Goal: Information Seeking & Learning: Learn about a topic

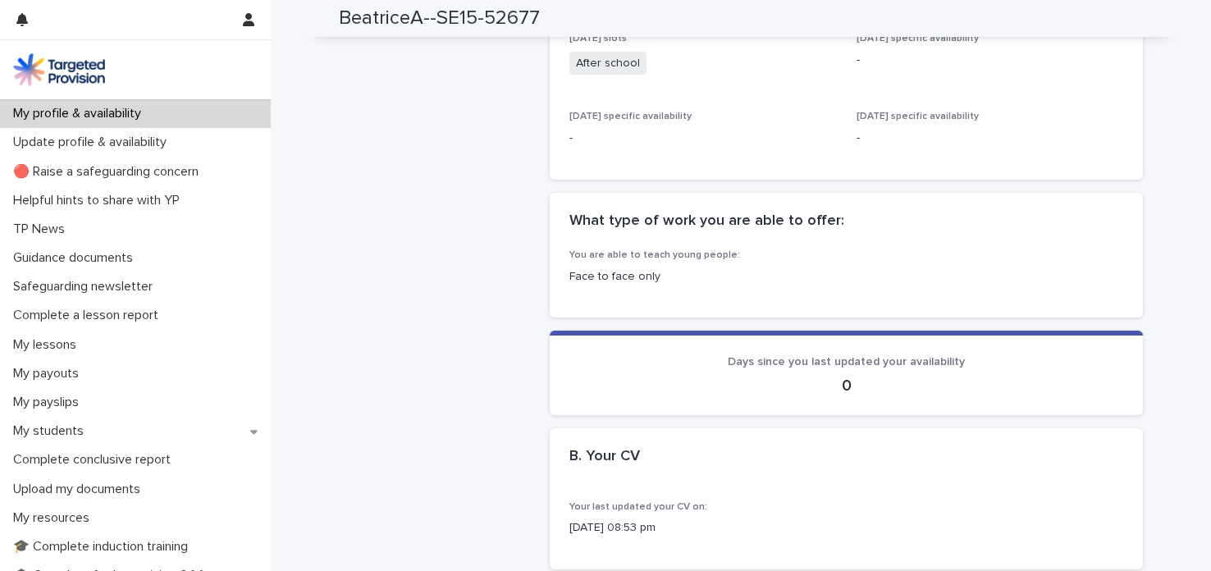
scroll to position [779, 0]
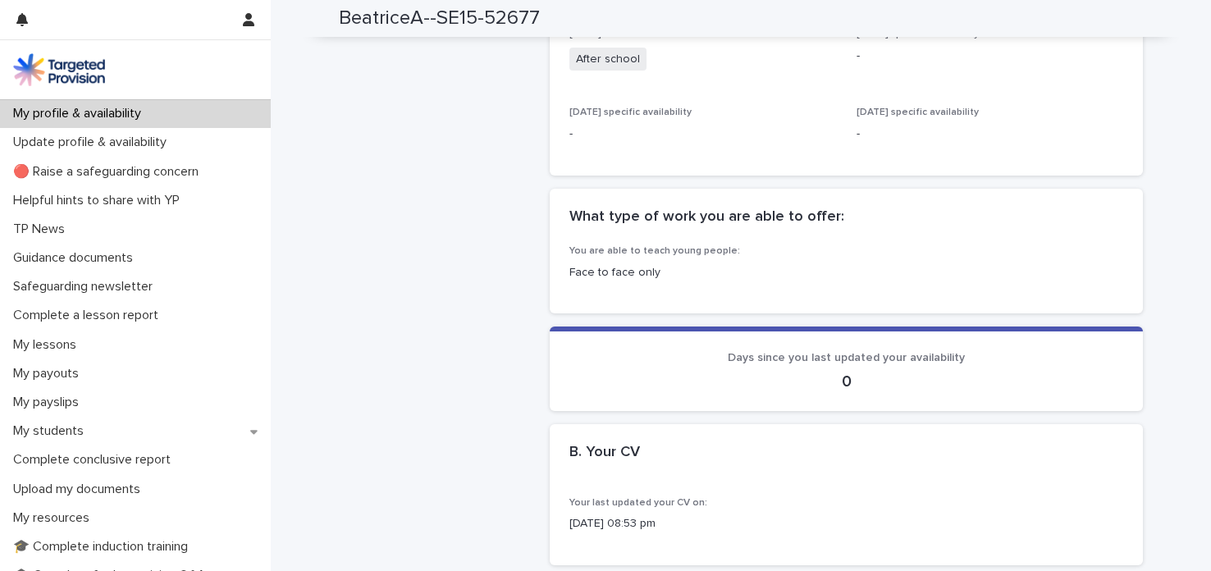
click at [617, 268] on p "Face to face only" at bounding box center [847, 272] width 554 height 17
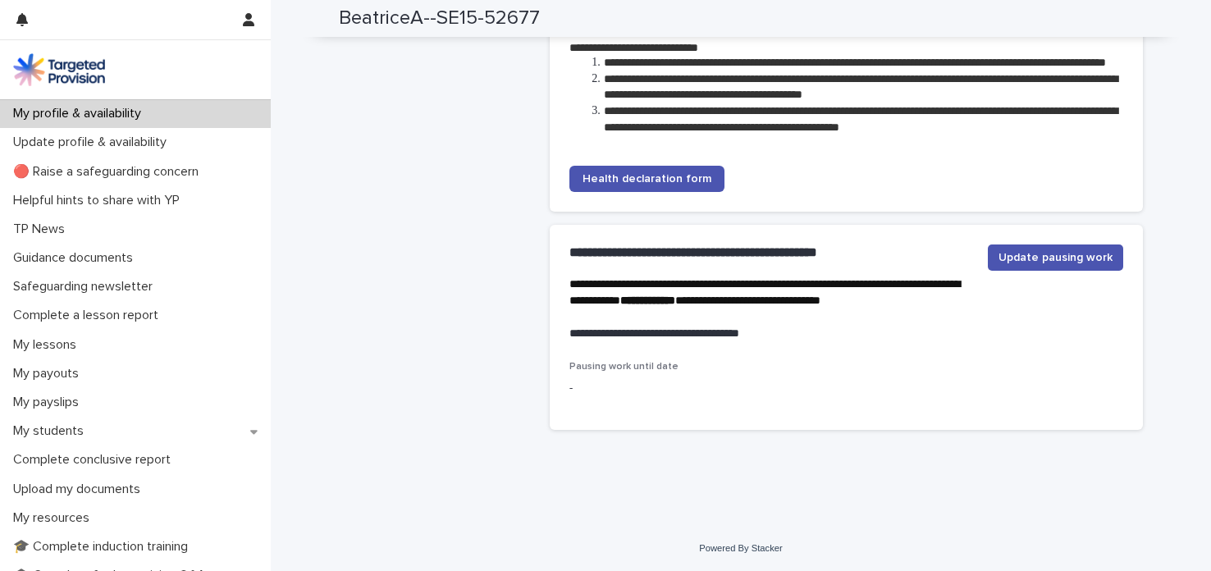
scroll to position [3890, 0]
click at [1012, 254] on span "Update pausing work" at bounding box center [1056, 257] width 114 height 16
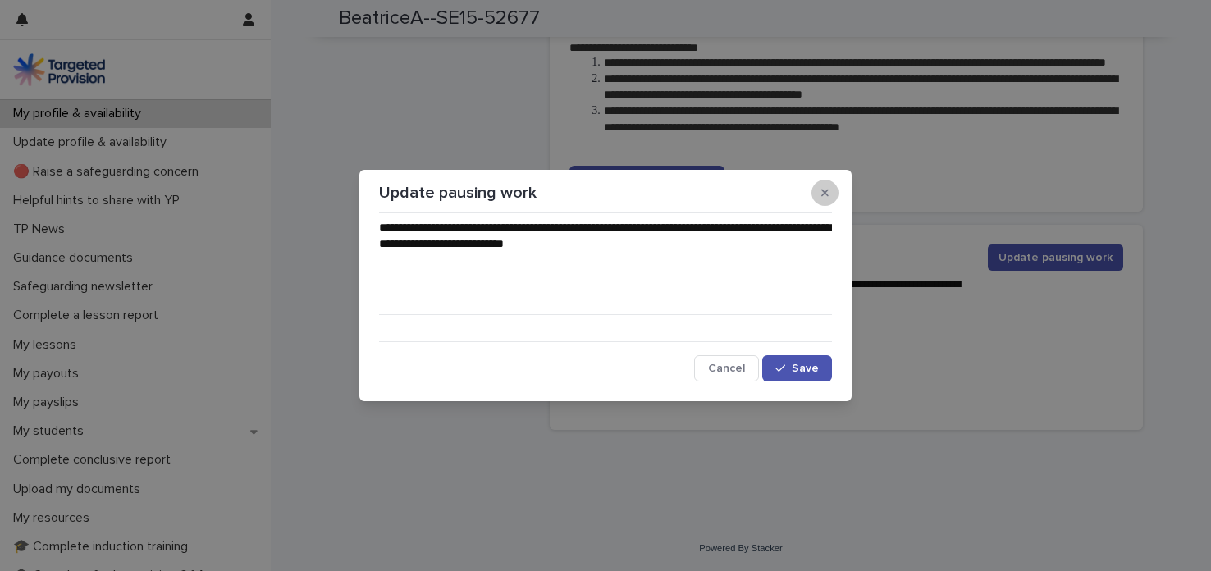
click at [822, 190] on icon "button" at bounding box center [825, 192] width 7 height 7
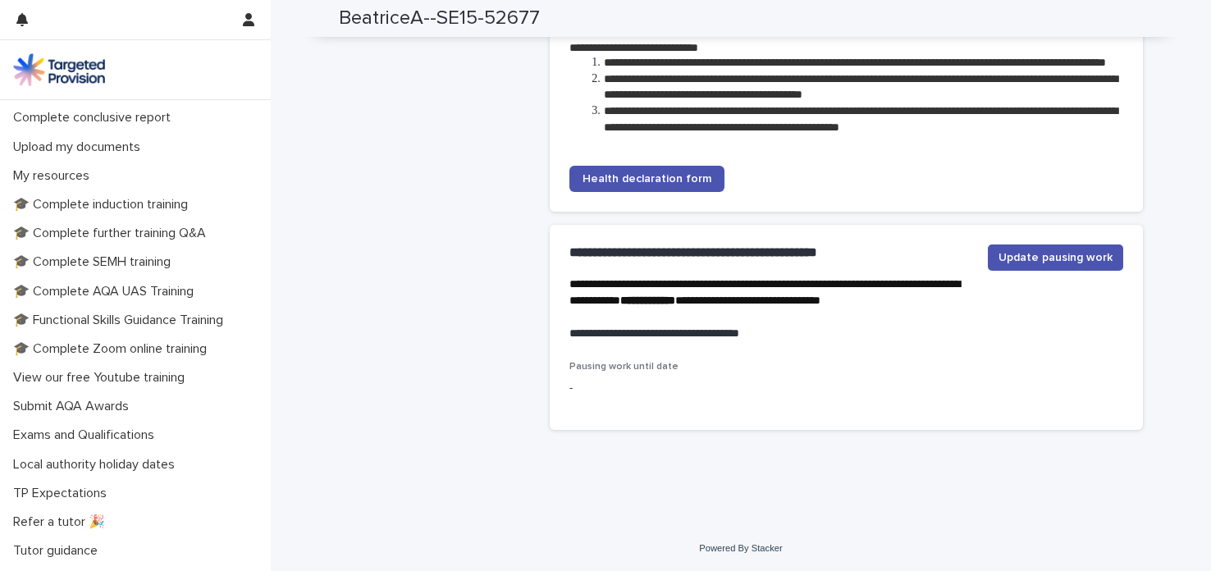
scroll to position [365, 0]
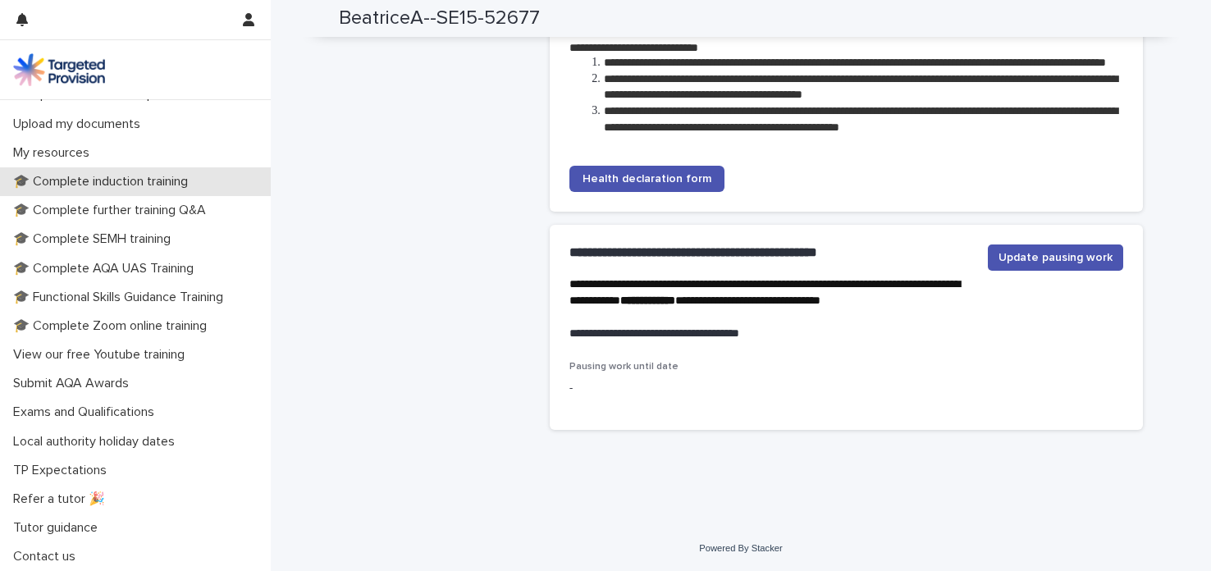
click at [185, 183] on p "🎓 Complete induction training" at bounding box center [104, 182] width 195 height 16
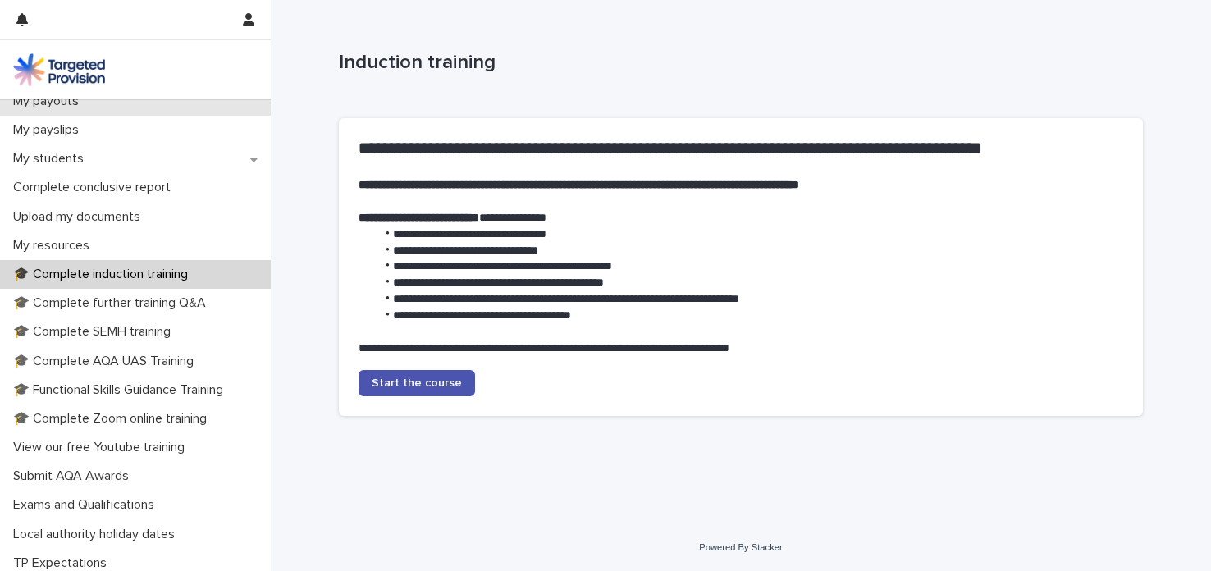
scroll to position [365, 0]
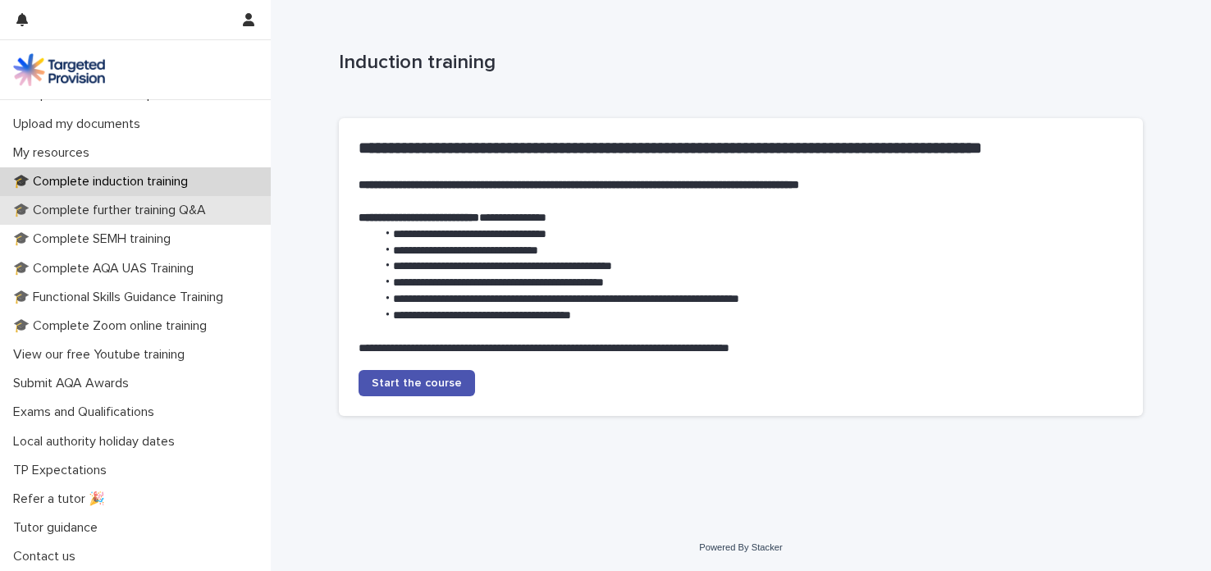
click at [169, 212] on p "🎓 Complete further training Q&A" at bounding box center [113, 211] width 213 height 16
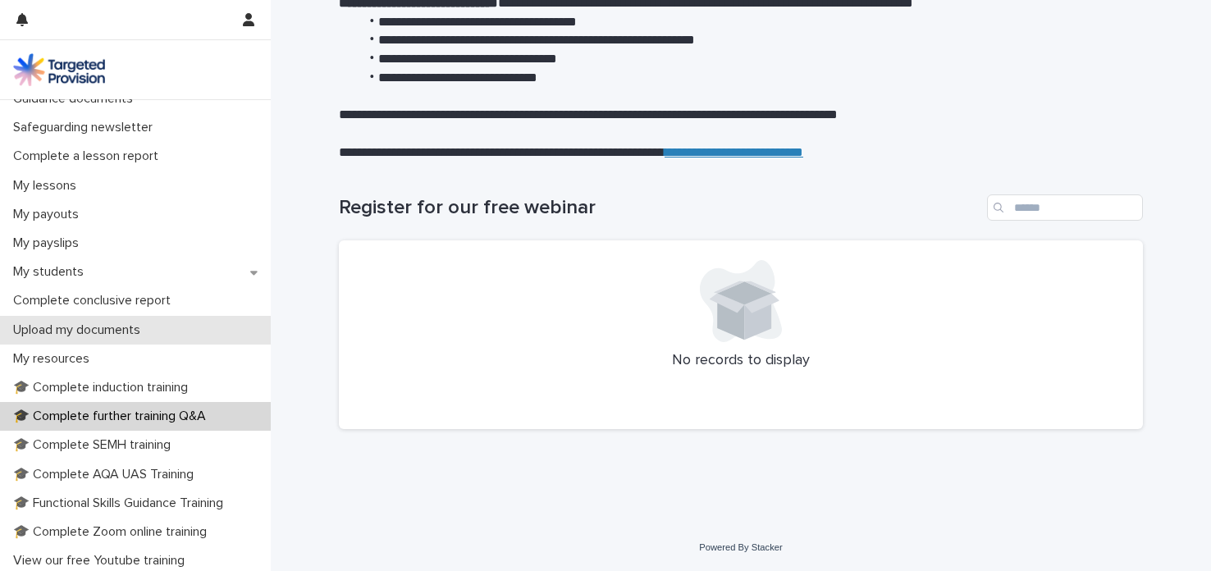
scroll to position [145, 0]
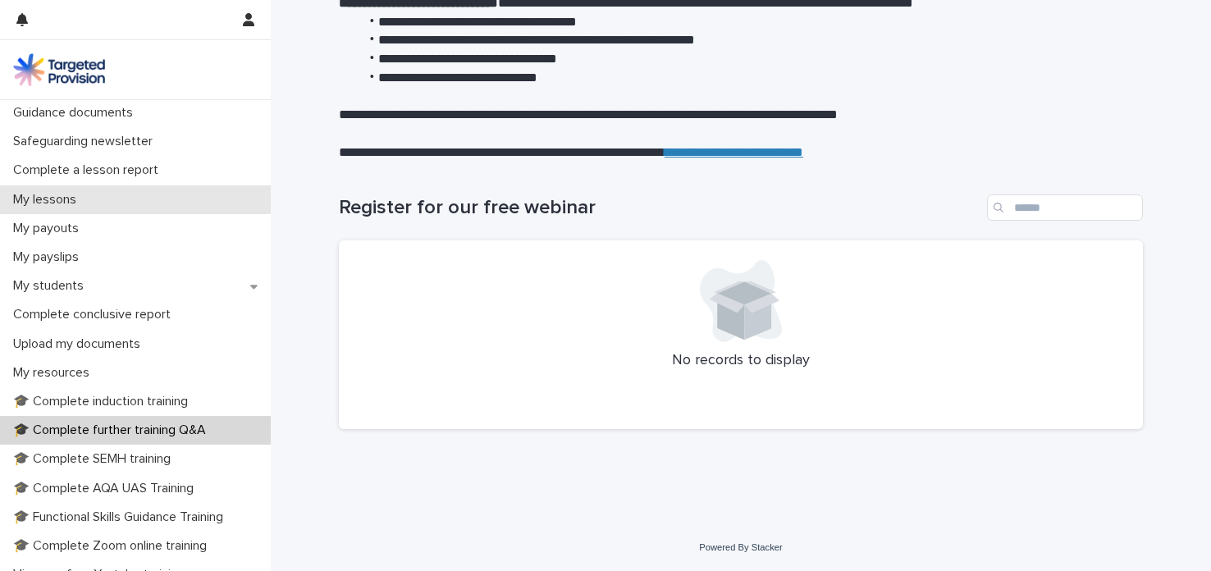
click at [89, 202] on p "My lessons" at bounding box center [48, 200] width 83 height 16
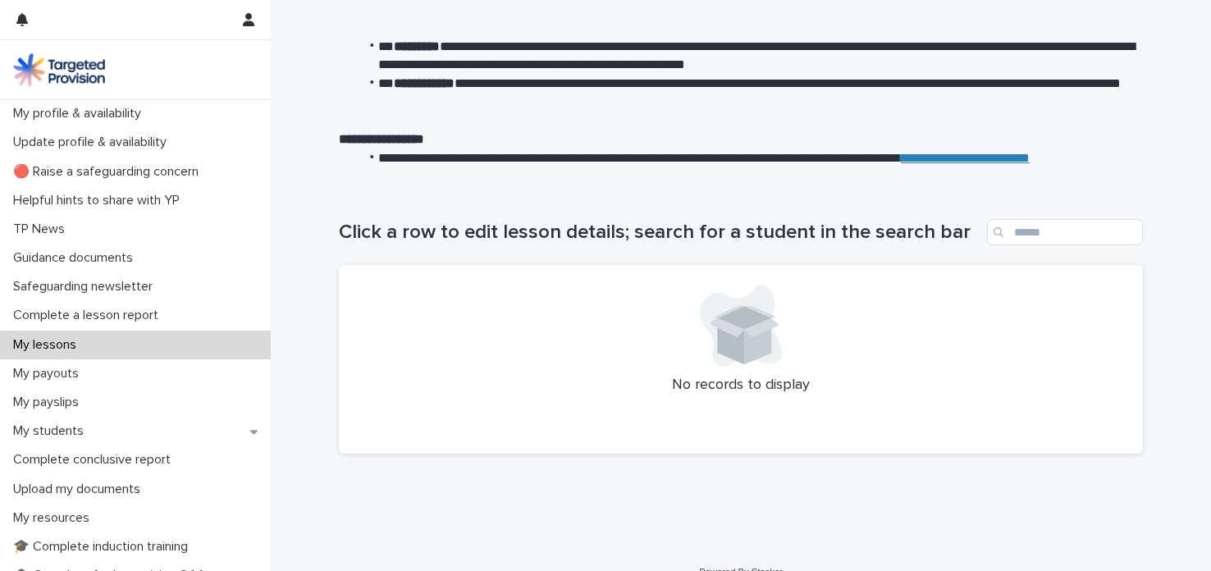
scroll to position [126, 0]
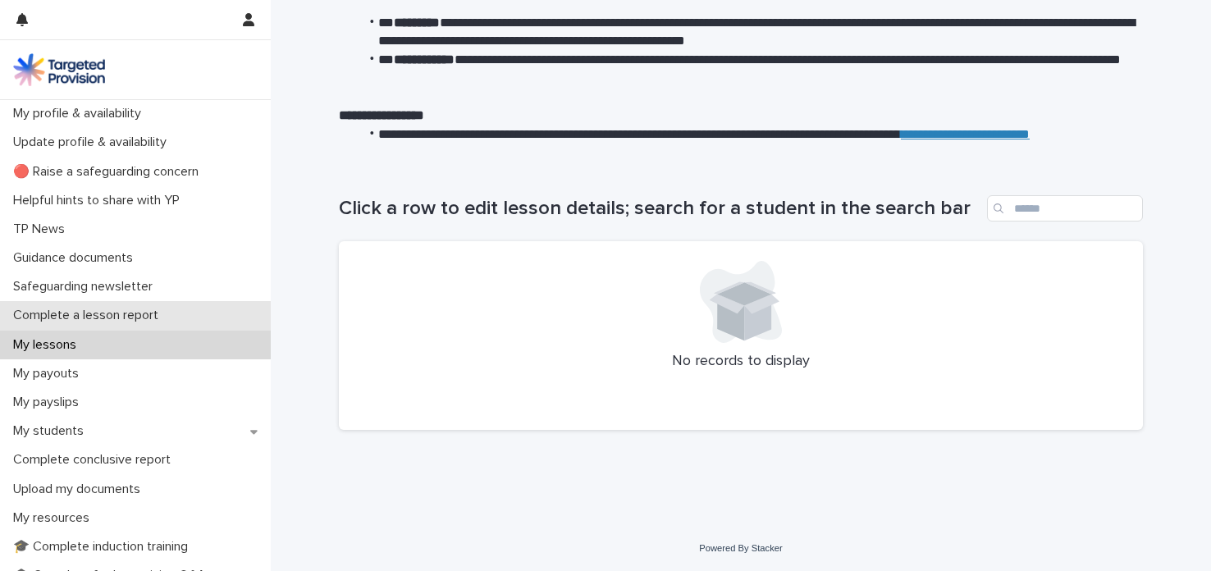
click at [104, 321] on p "Complete a lesson report" at bounding box center [89, 316] width 165 height 16
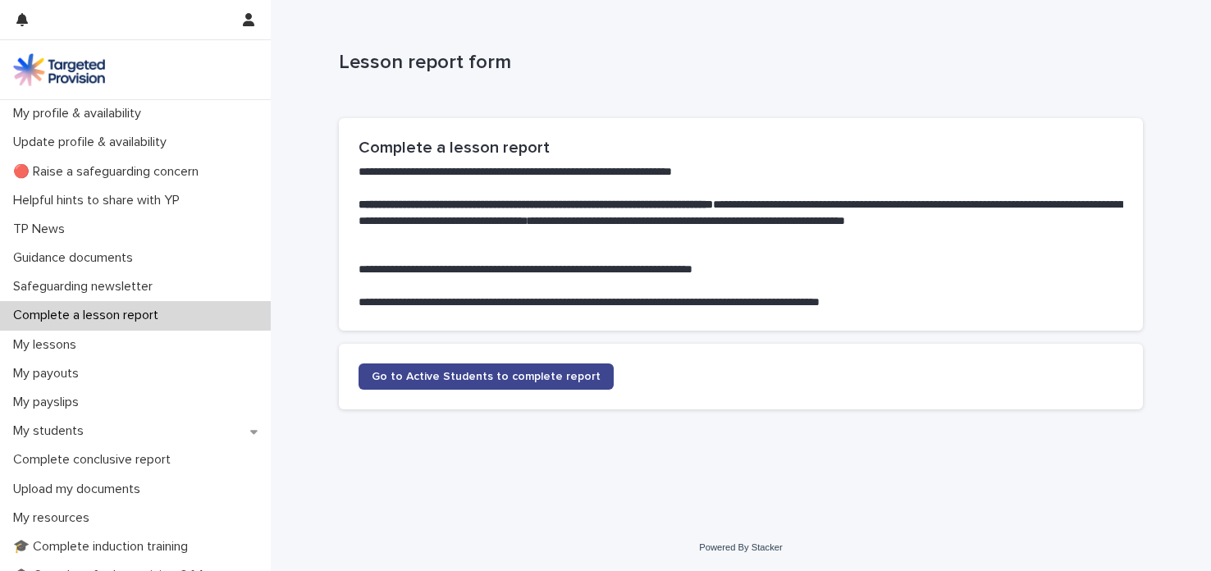
click at [492, 375] on span "Go to Active Students to complete report" at bounding box center [486, 376] width 229 height 11
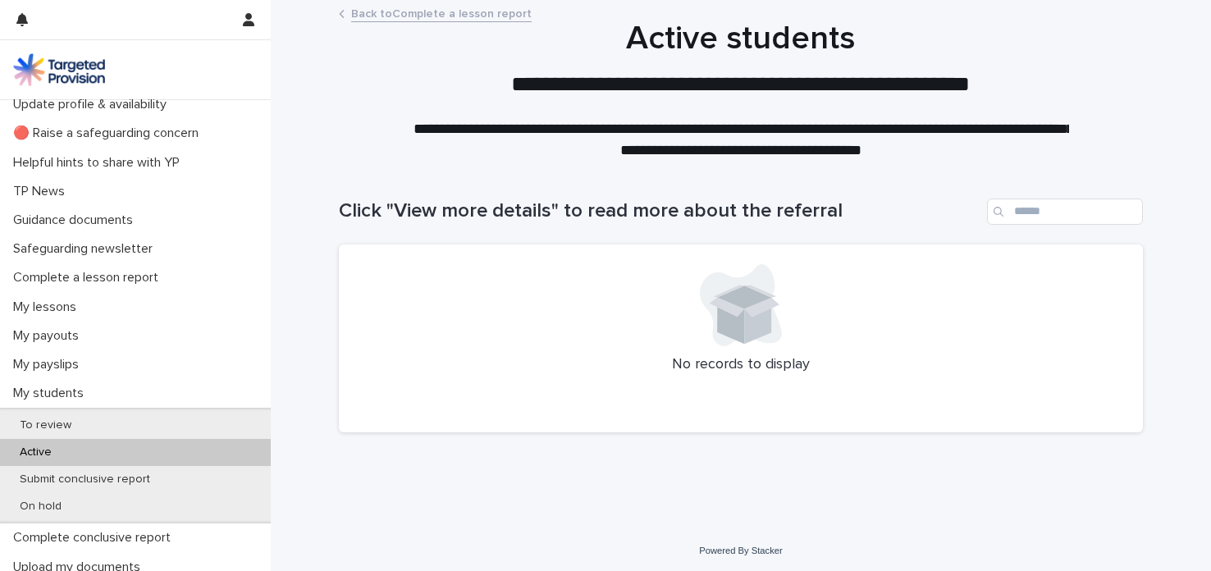
scroll to position [35, 0]
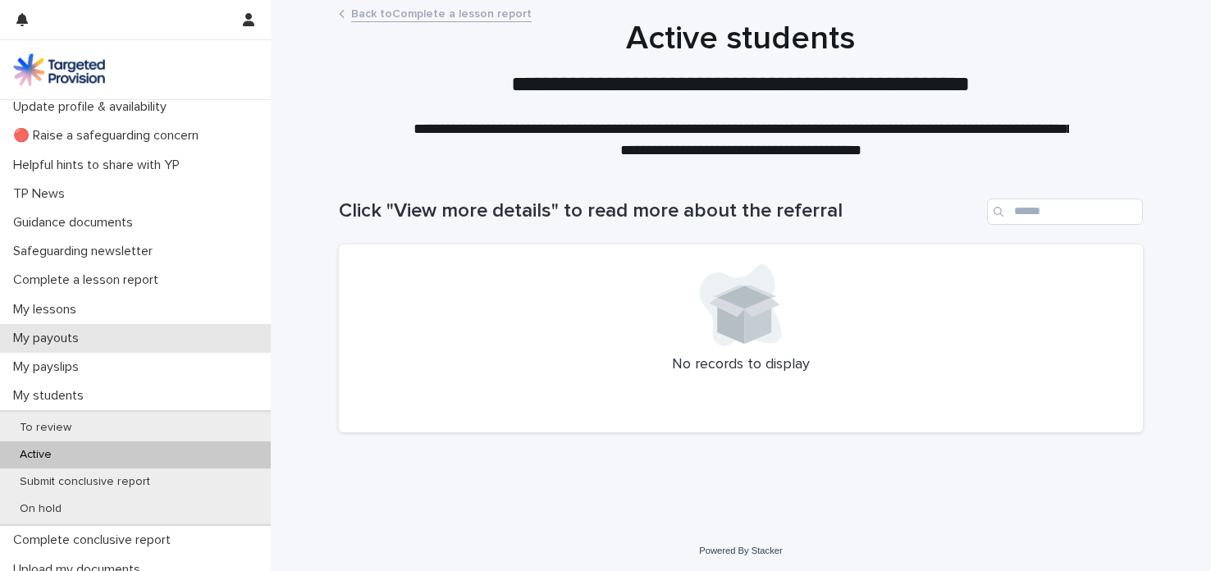
click at [149, 345] on div "My payouts" at bounding box center [135, 338] width 271 height 29
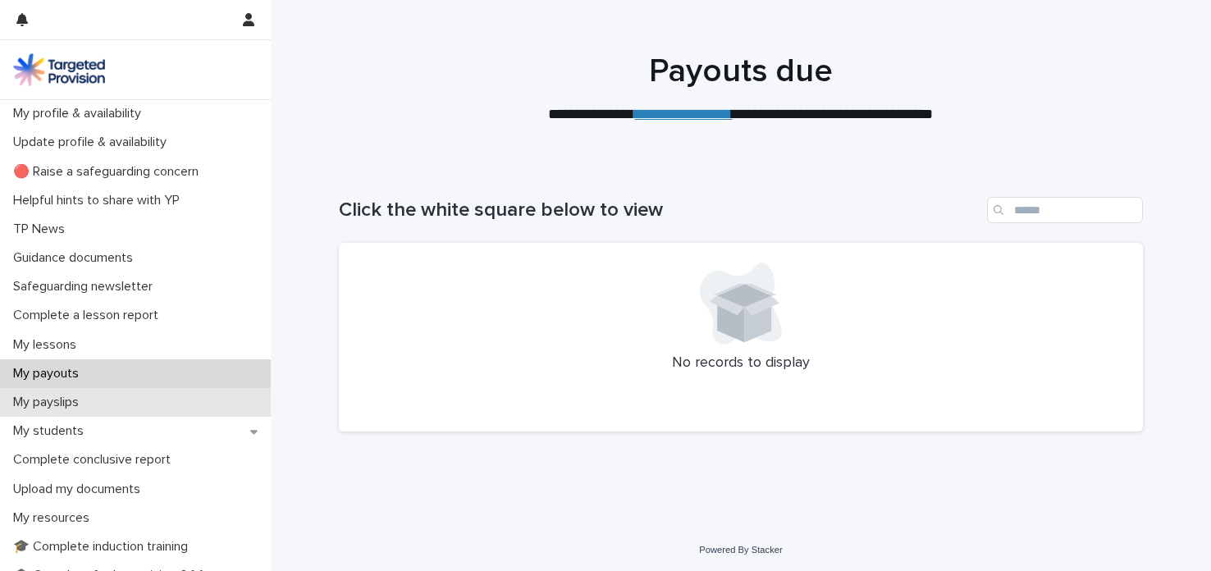
click at [119, 398] on div "My payslips" at bounding box center [135, 402] width 271 height 29
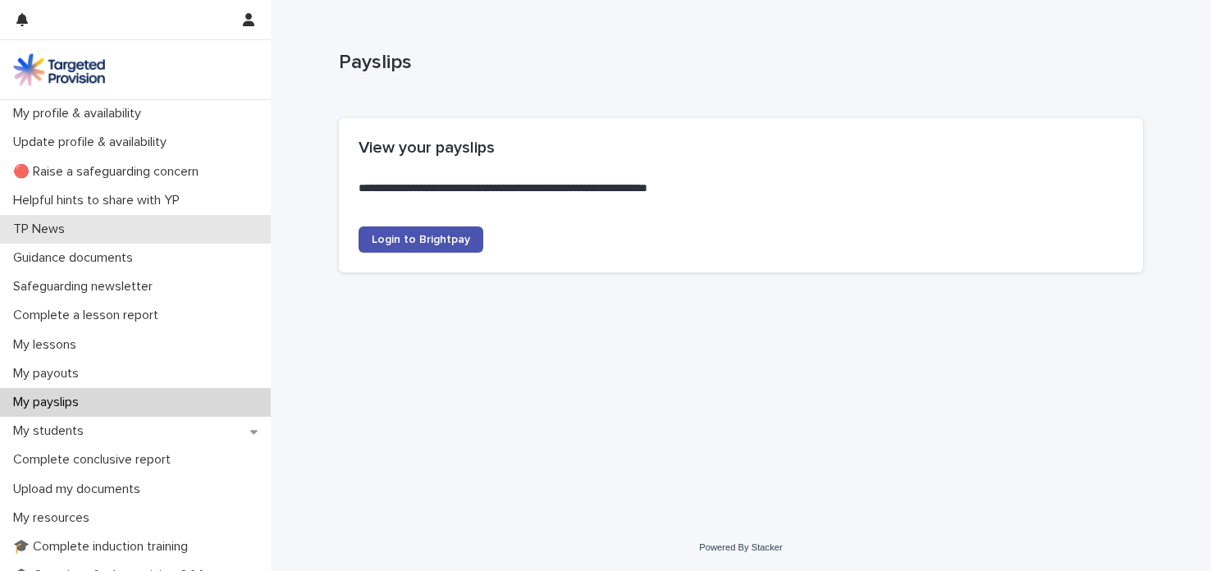
click at [139, 230] on div "TP News" at bounding box center [135, 229] width 271 height 29
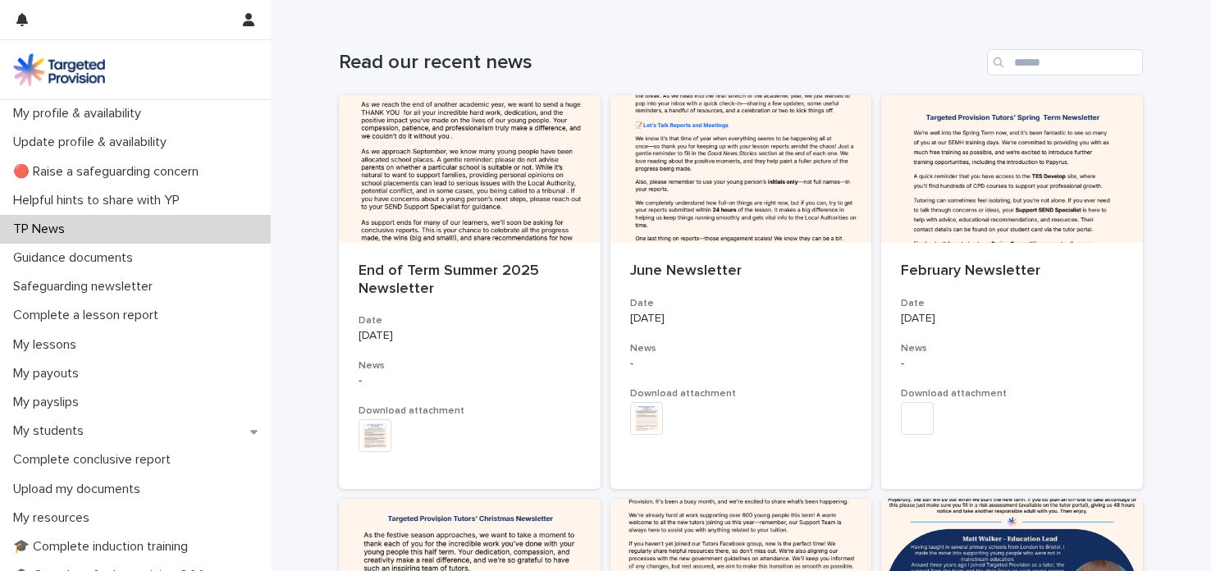
scroll to position [166, 0]
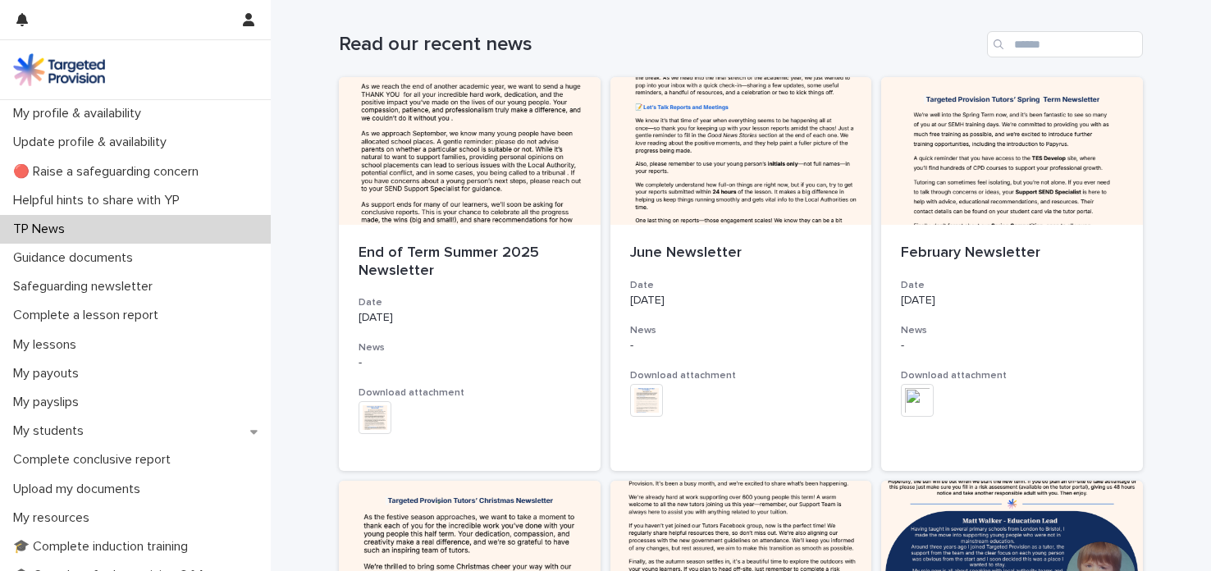
click at [412, 188] on div at bounding box center [470, 151] width 262 height 148
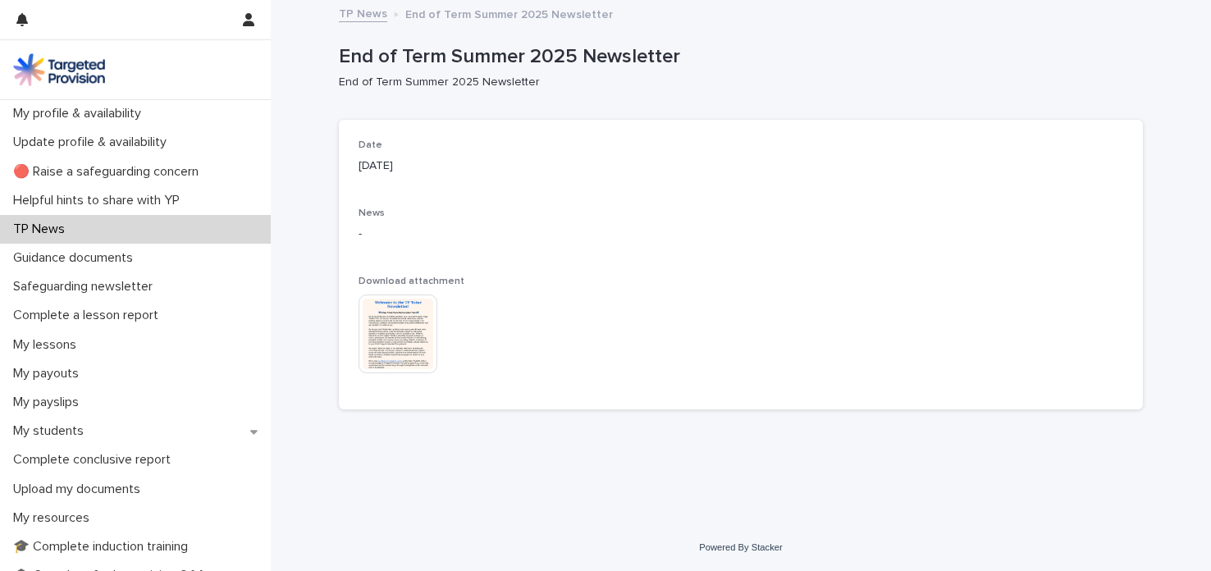
click at [390, 324] on img at bounding box center [398, 334] width 79 height 79
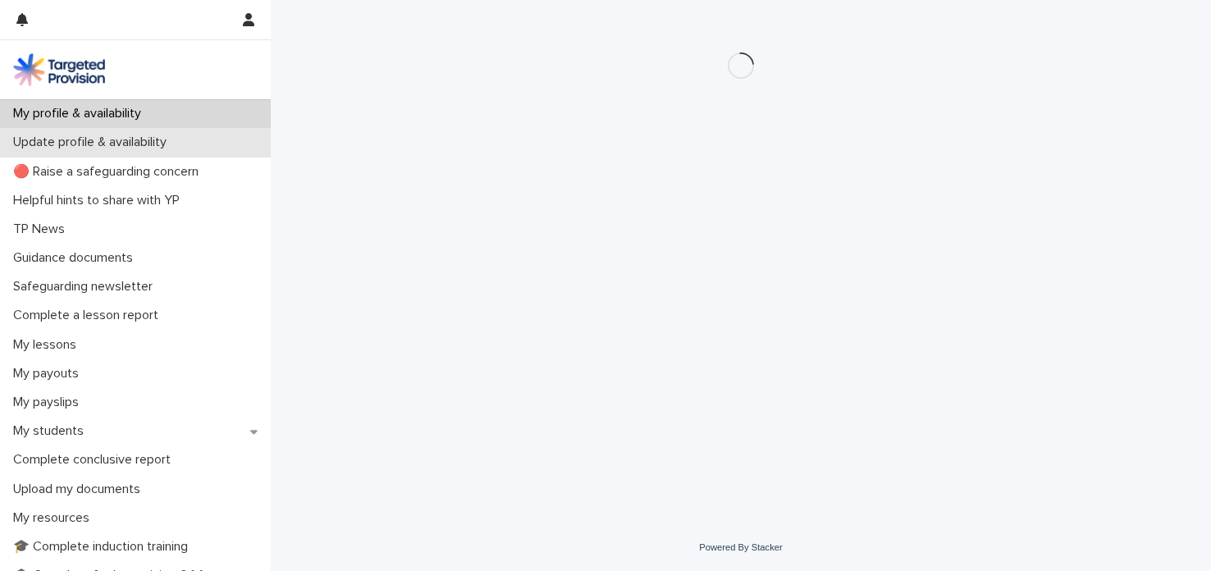
click at [154, 141] on p "Update profile & availability" at bounding box center [93, 143] width 173 height 16
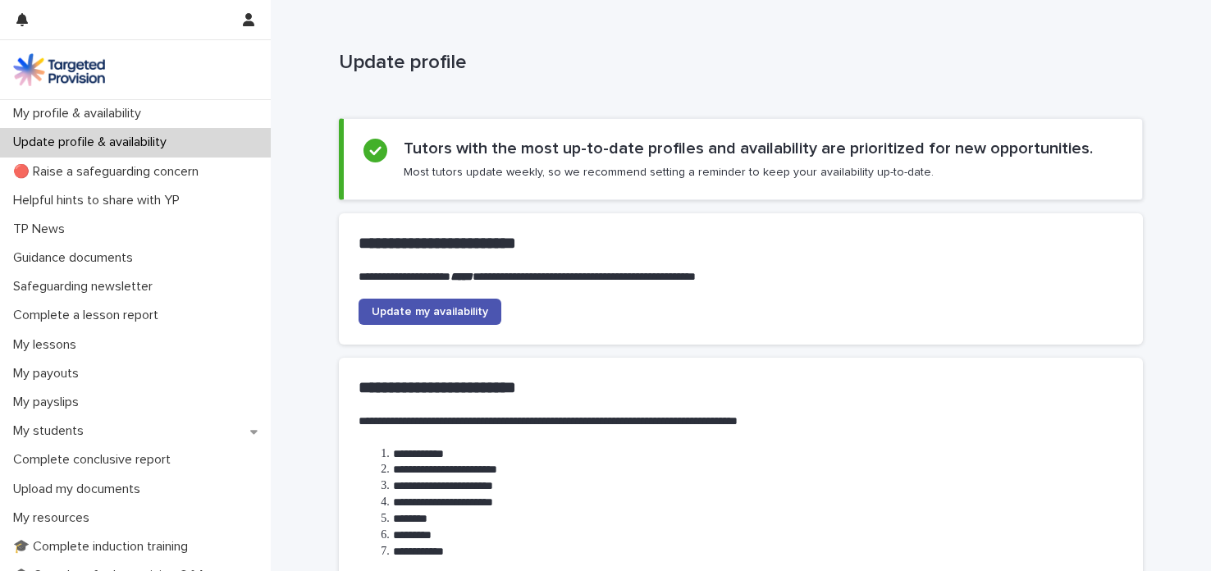
scroll to position [206, 0]
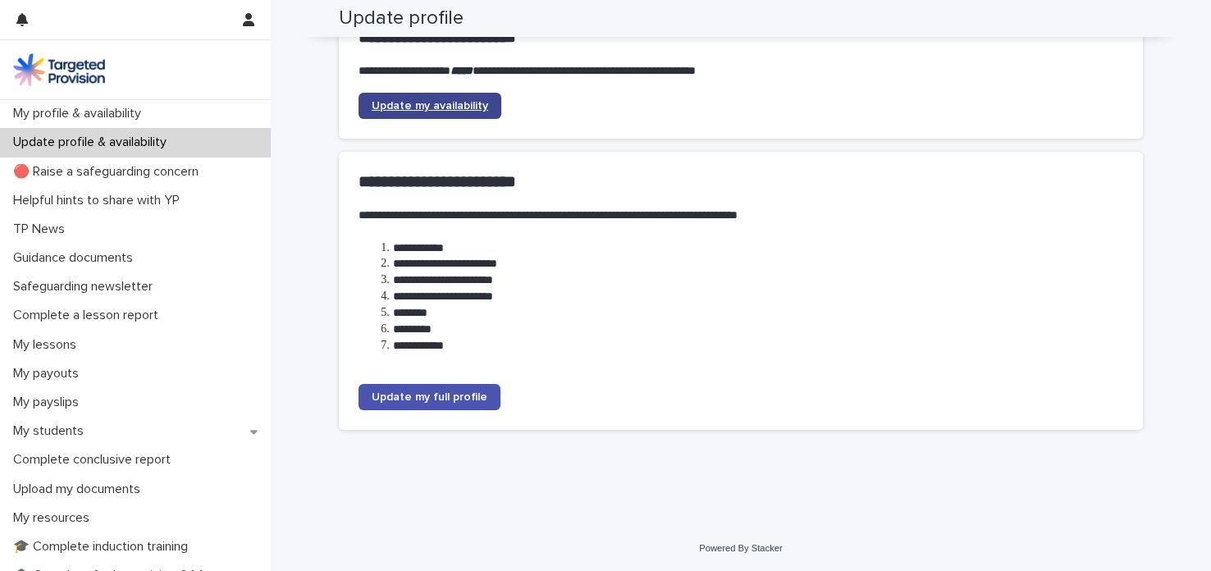
click at [410, 108] on span "Update my availability" at bounding box center [430, 105] width 117 height 11
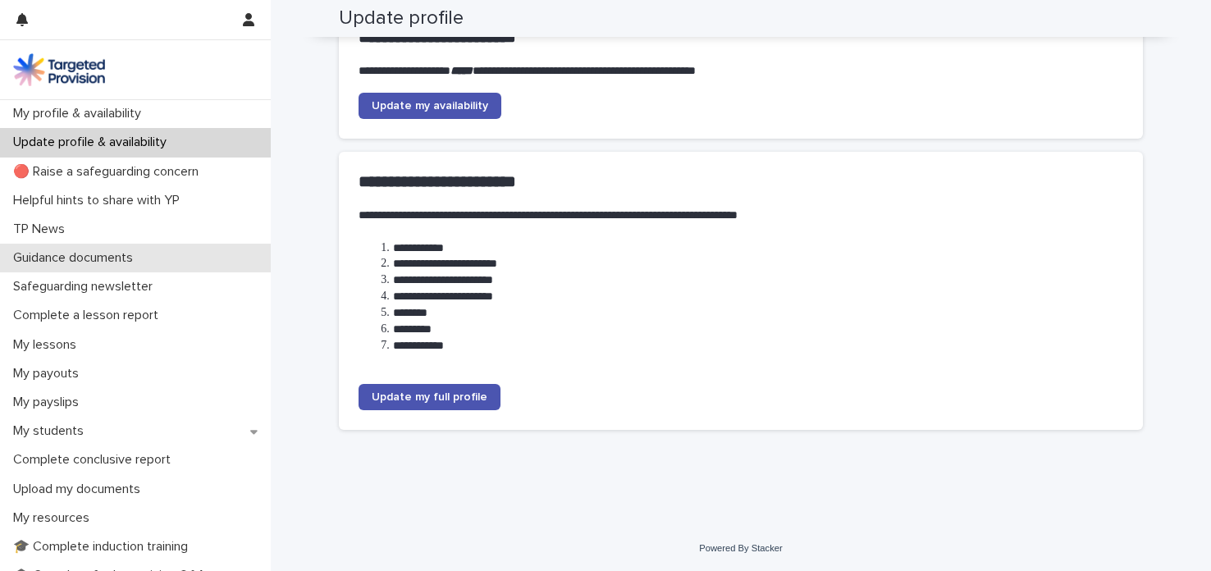
click at [77, 263] on p "Guidance documents" at bounding box center [77, 258] width 140 height 16
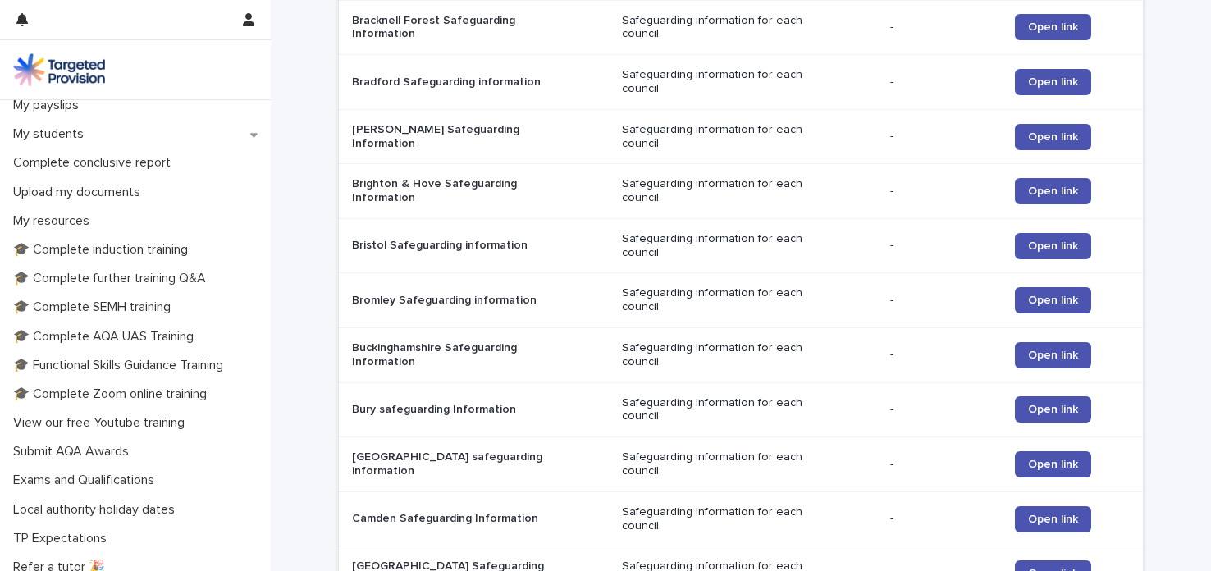
scroll to position [365, 0]
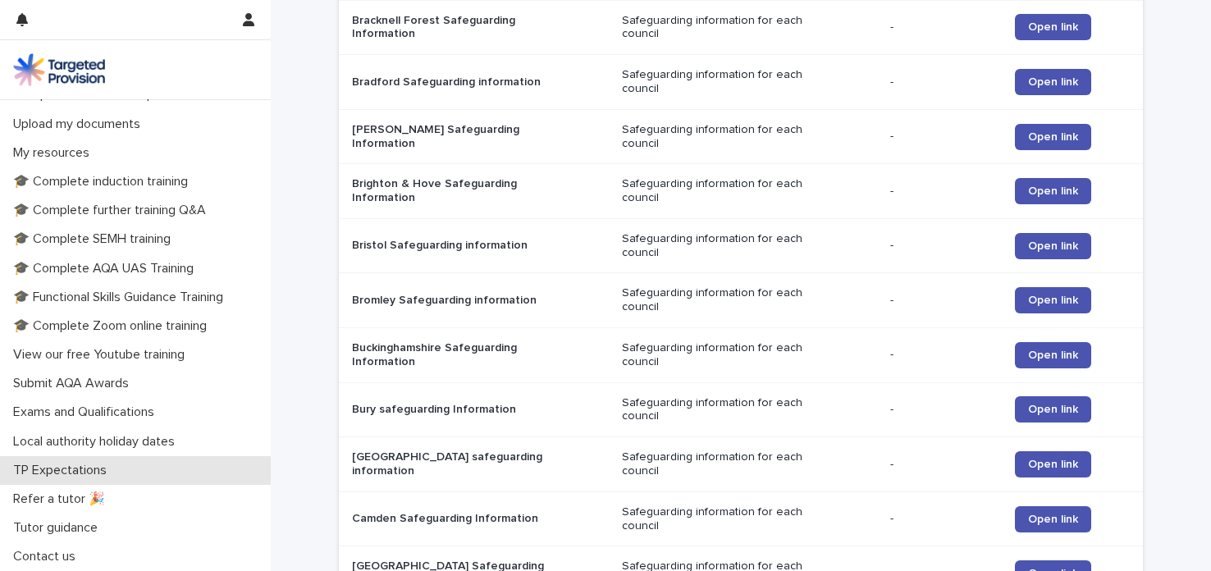
click at [80, 466] on p "TP Expectations" at bounding box center [63, 471] width 113 height 16
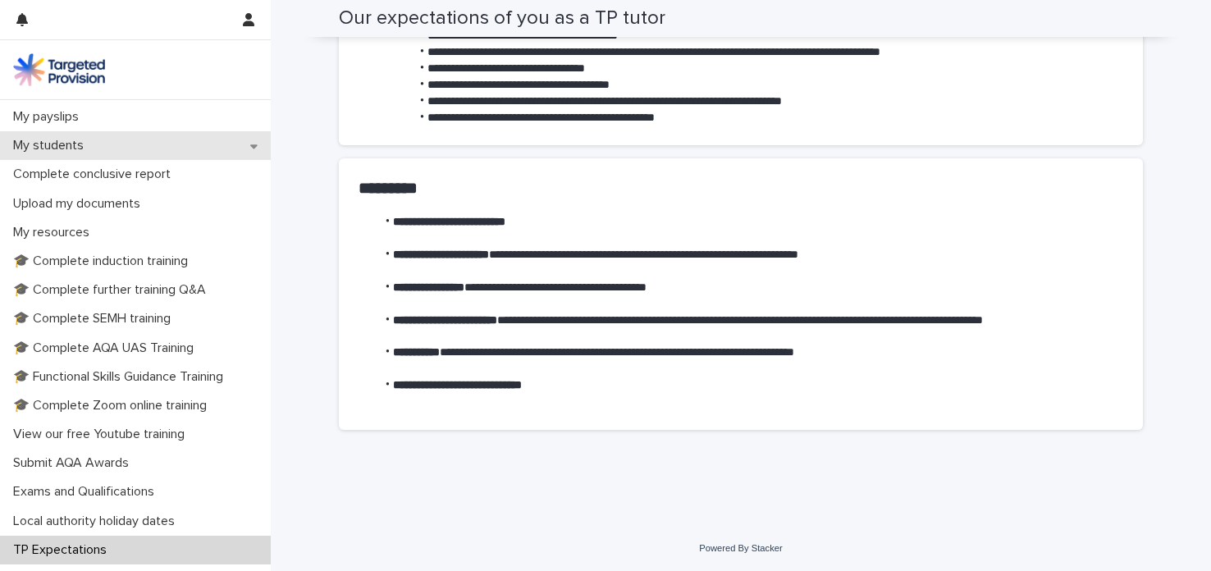
scroll to position [308, 0]
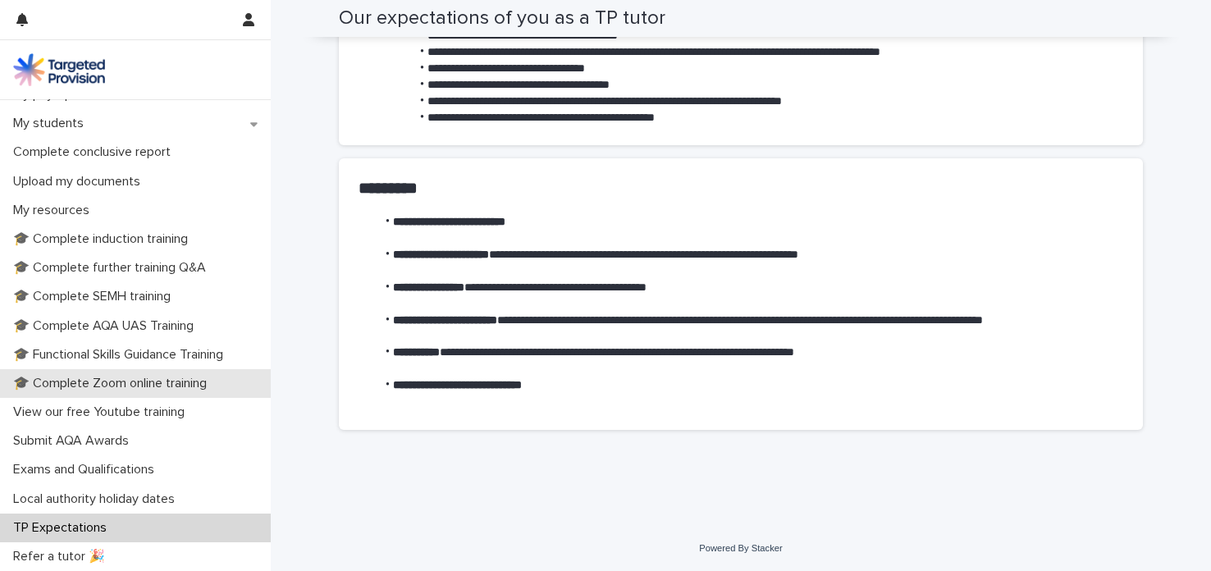
click at [220, 390] on p "🎓 Complete Zoom online training" at bounding box center [113, 384] width 213 height 16
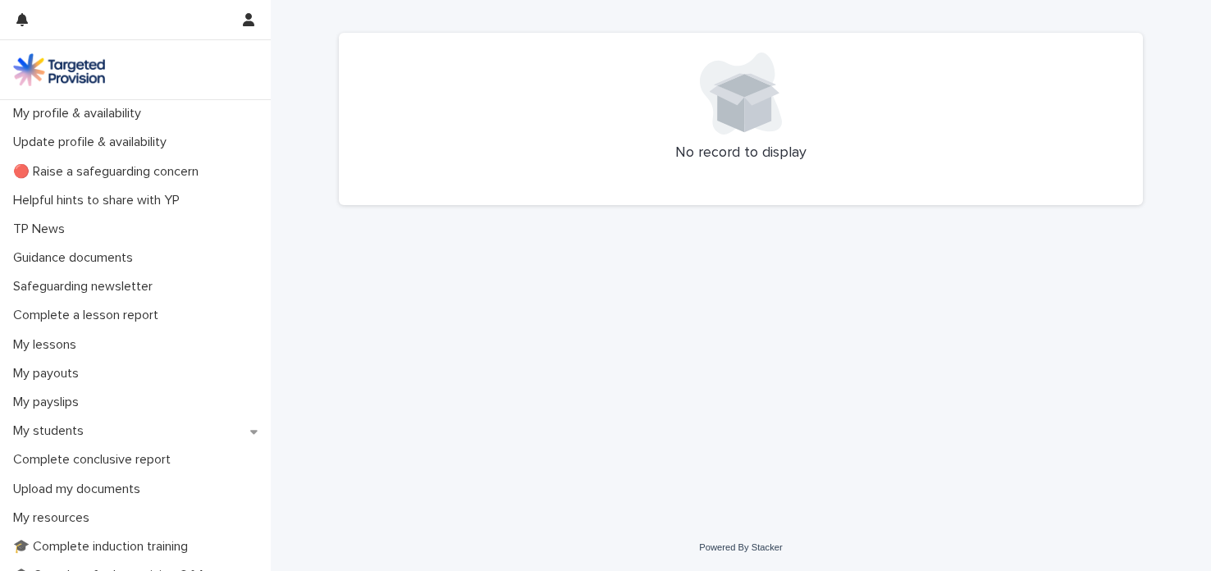
click at [440, 339] on div "Loading... Saving… Loading... Saving… No record to display" at bounding box center [741, 241] width 821 height 483
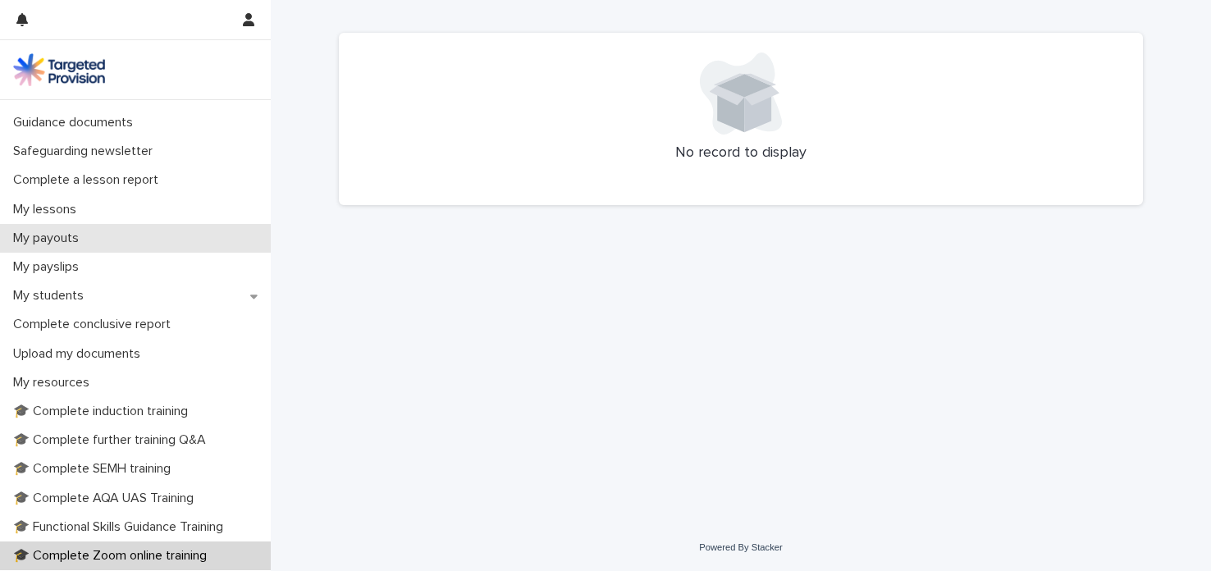
scroll to position [131, 0]
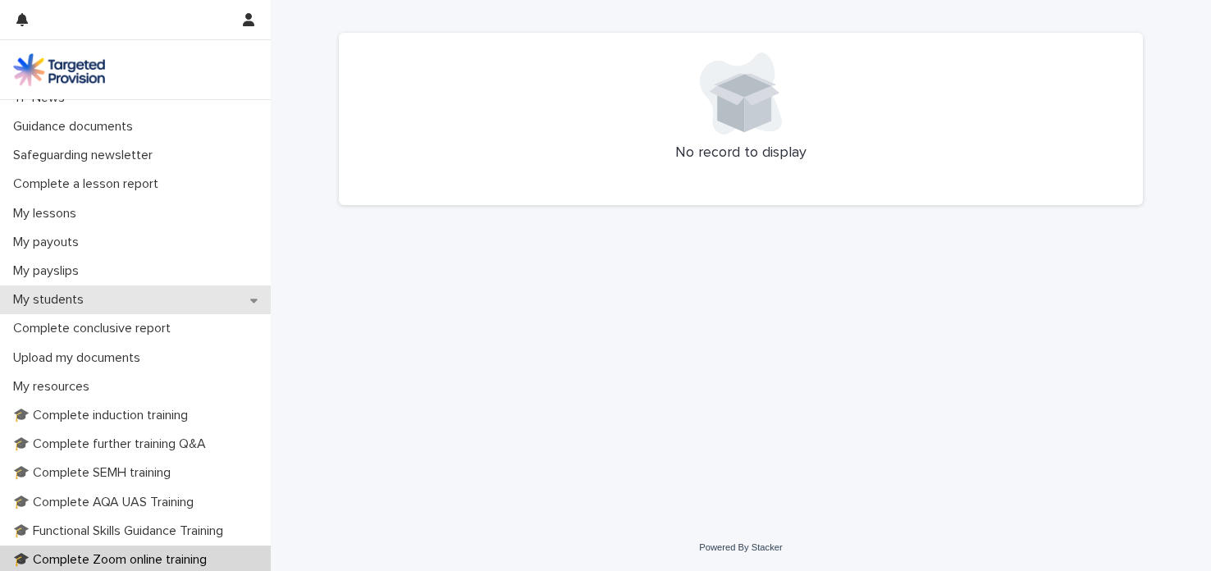
click at [105, 304] on div "My students" at bounding box center [135, 300] width 271 height 29
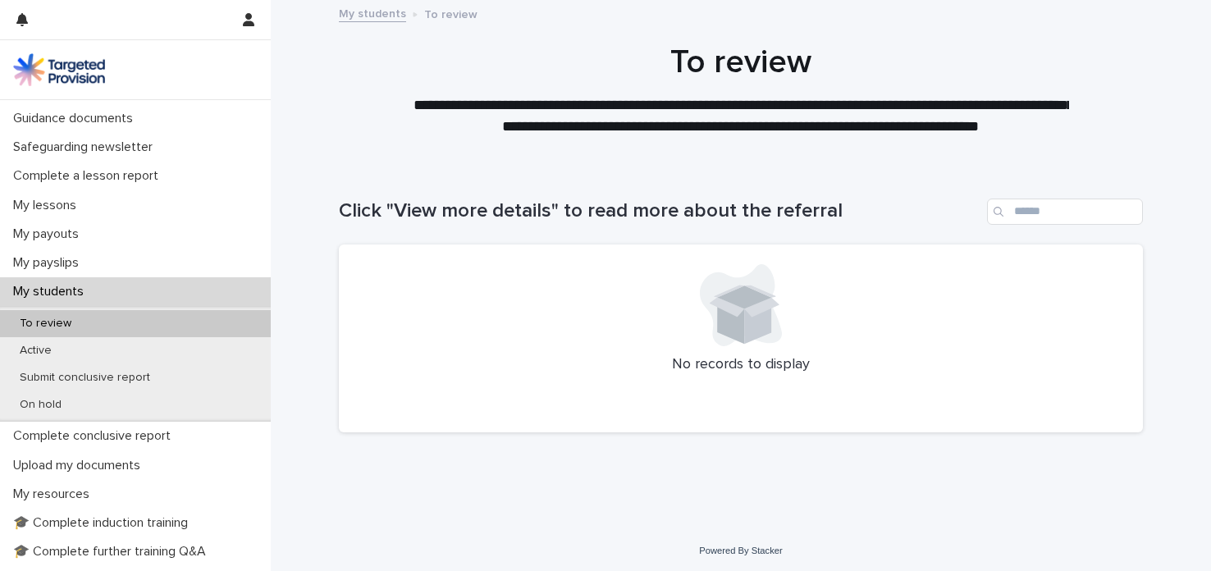
scroll to position [140, 0]
click at [87, 323] on div "To review" at bounding box center [135, 322] width 271 height 27
click at [70, 349] on div "Active" at bounding box center [135, 349] width 271 height 27
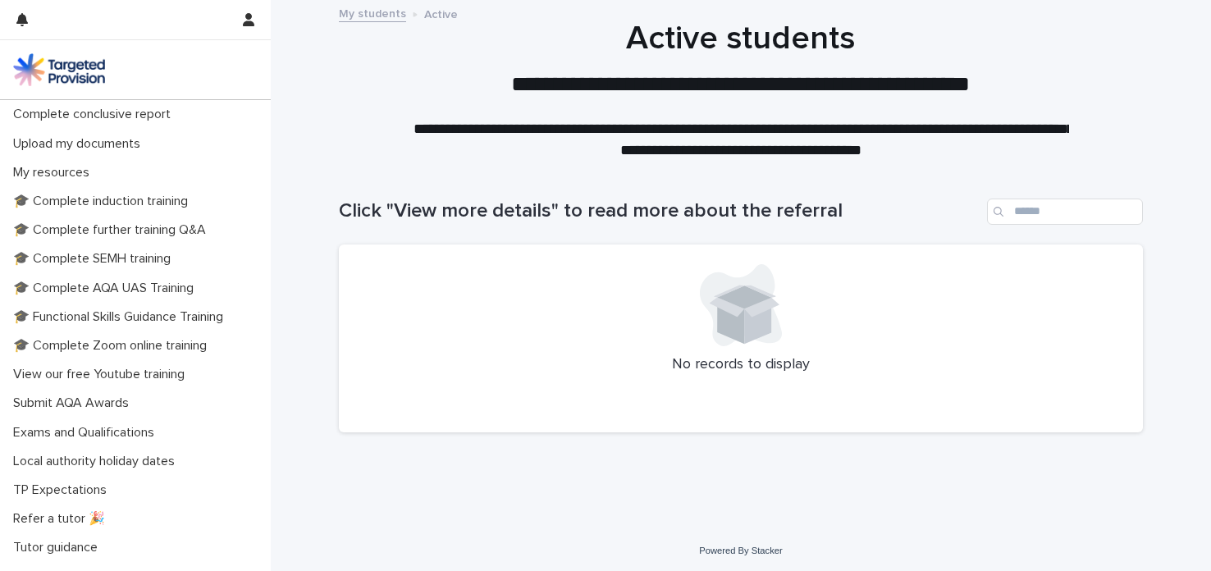
scroll to position [481, 0]
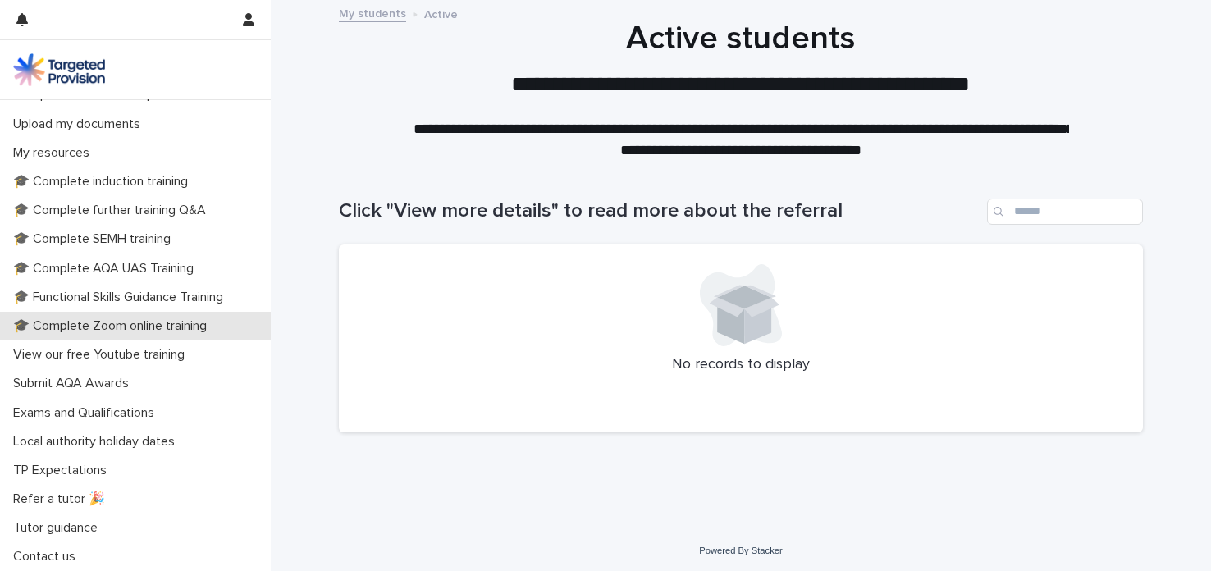
click at [80, 319] on p "🎓 Complete Zoom online training" at bounding box center [113, 326] width 213 height 16
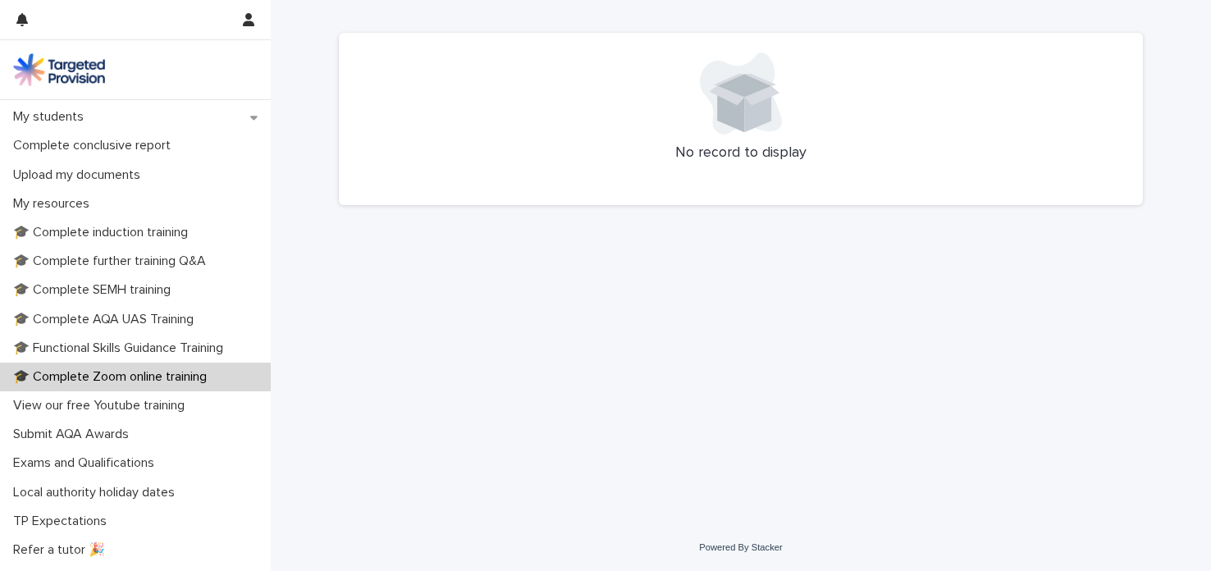
scroll to position [324, 0]
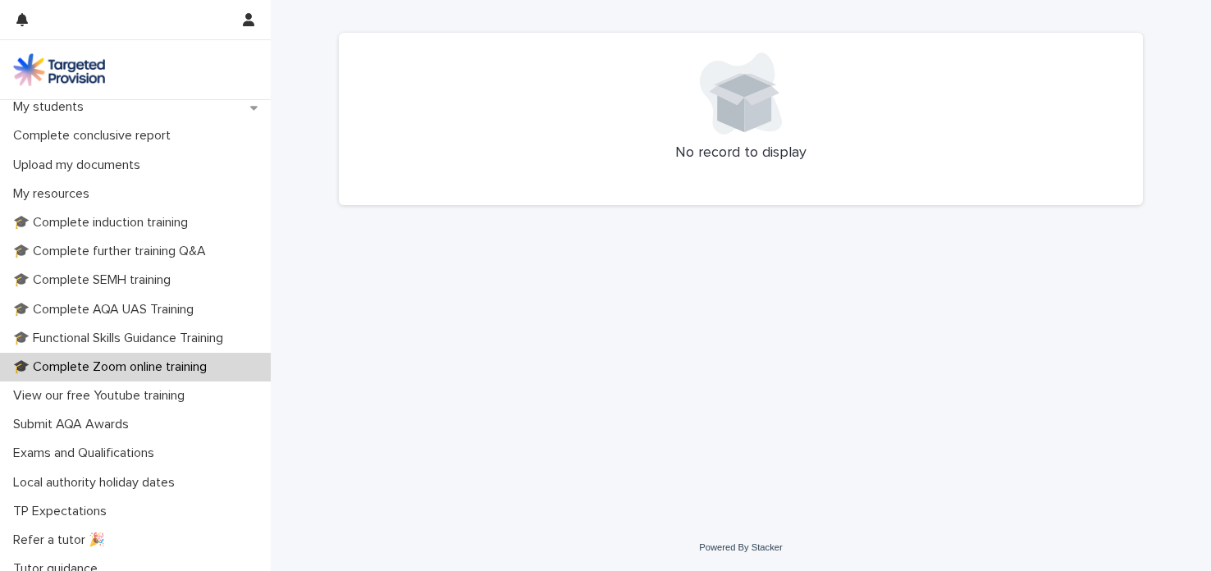
click at [85, 319] on div "🎓 Complete AQA UAS Training" at bounding box center [135, 309] width 271 height 29
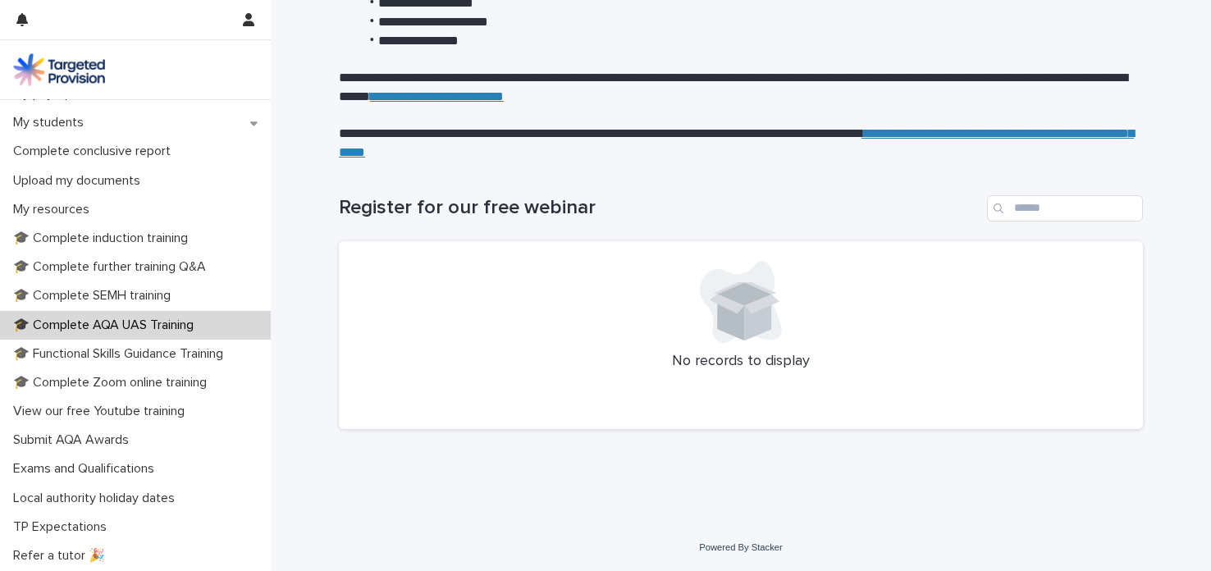
scroll to position [314, 0]
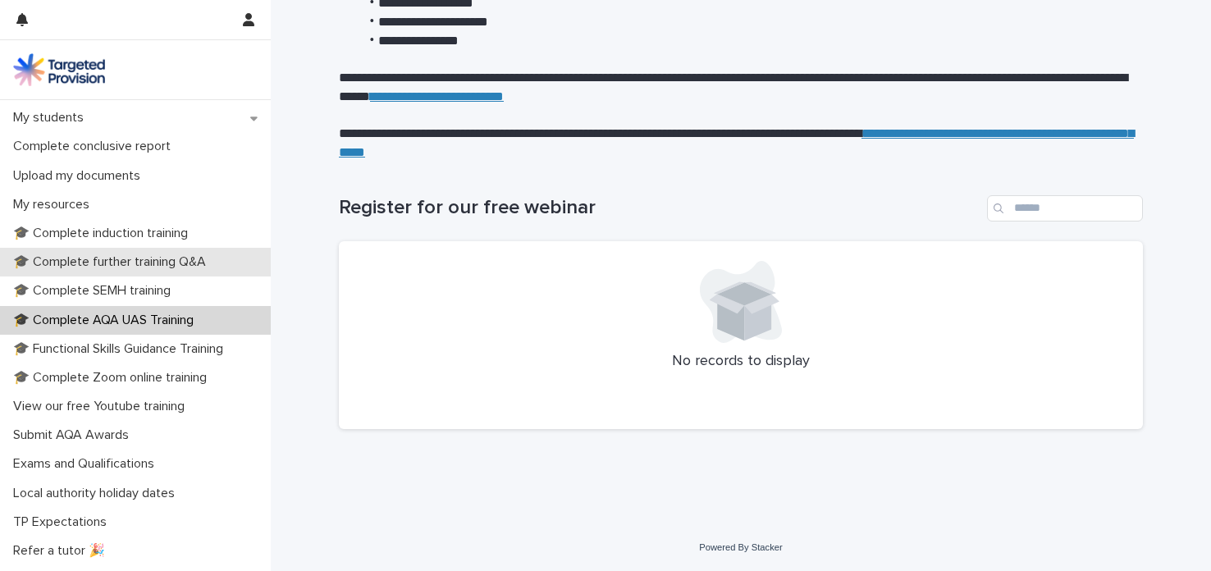
click at [194, 270] on div "🎓 Complete further training Q&A" at bounding box center [135, 262] width 271 height 29
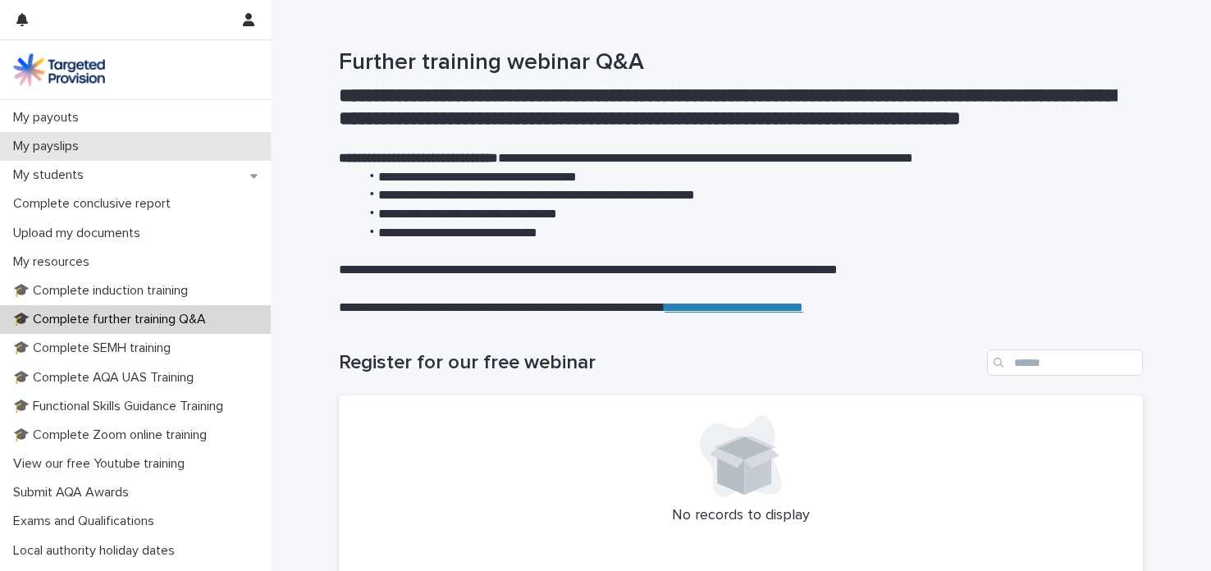
scroll to position [297, 0]
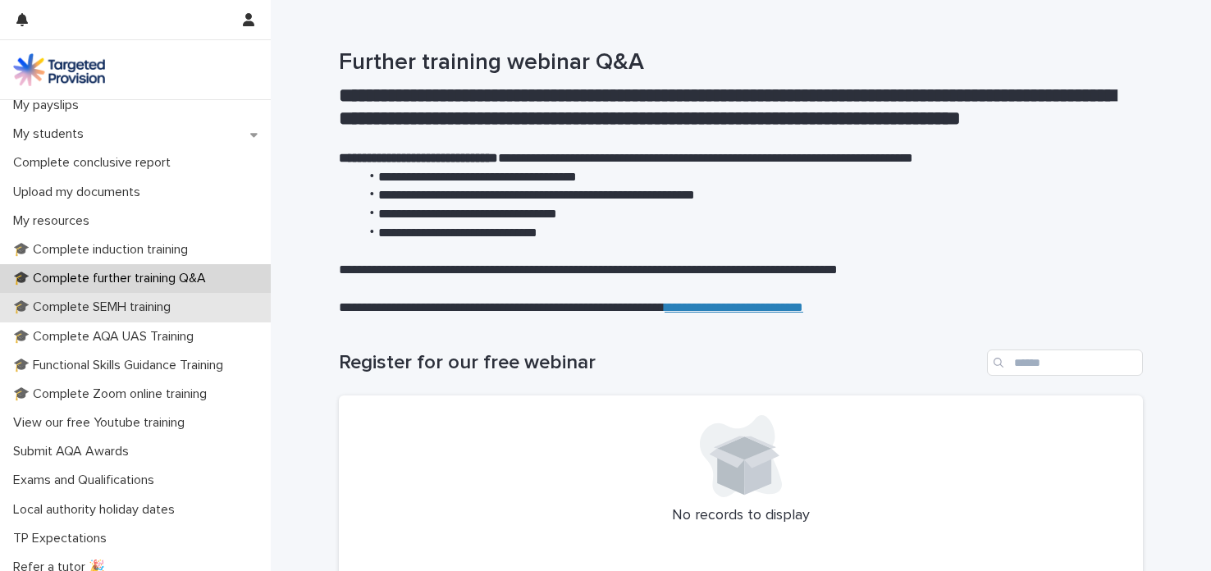
click at [141, 300] on p "🎓 Complete SEMH training" at bounding box center [95, 308] width 177 height 16
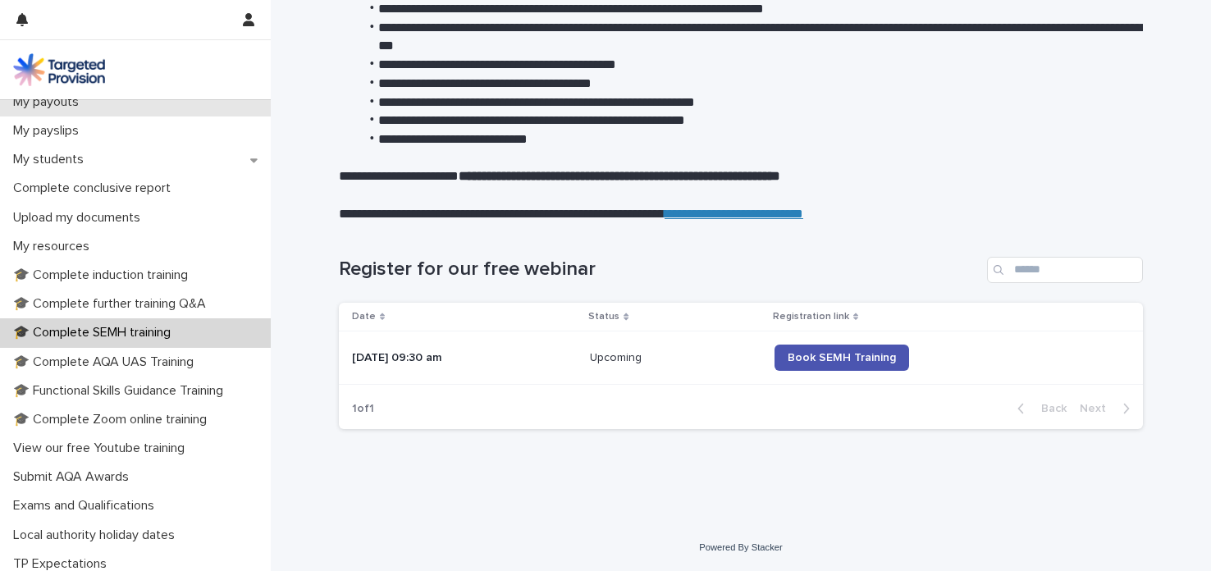
scroll to position [281, 0]
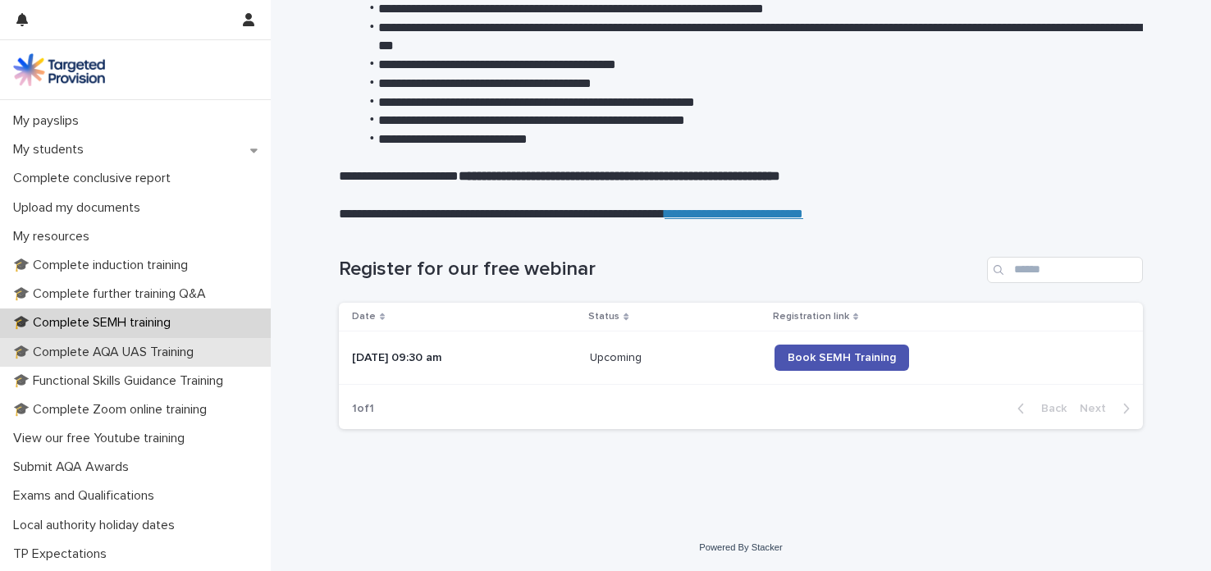
click at [158, 355] on p "🎓 Complete AQA UAS Training" at bounding box center [107, 353] width 200 height 16
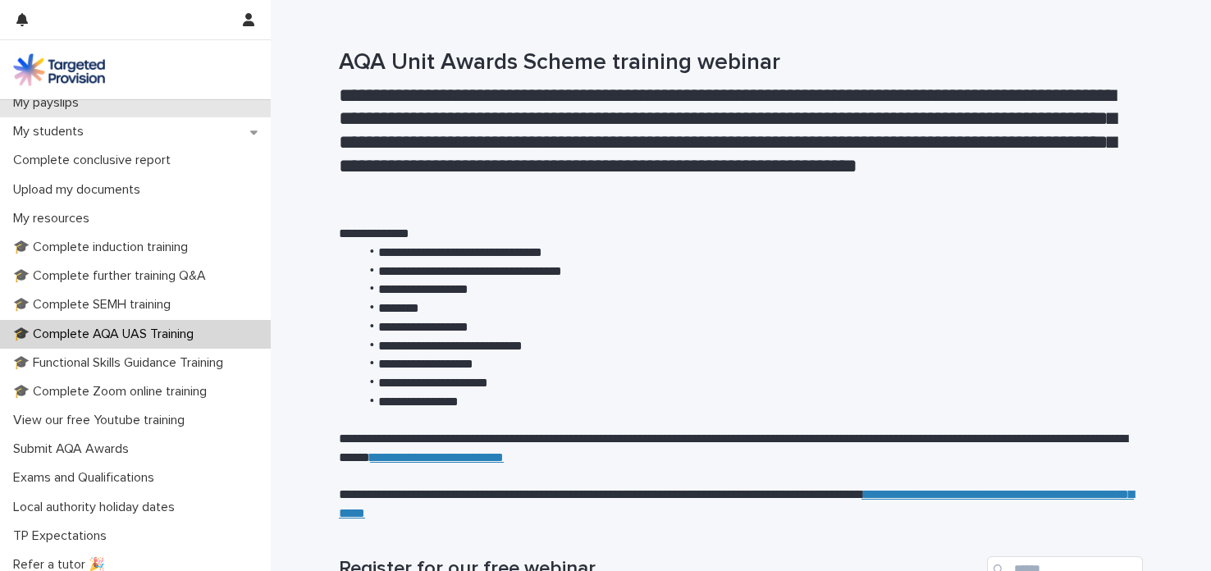
scroll to position [365, 0]
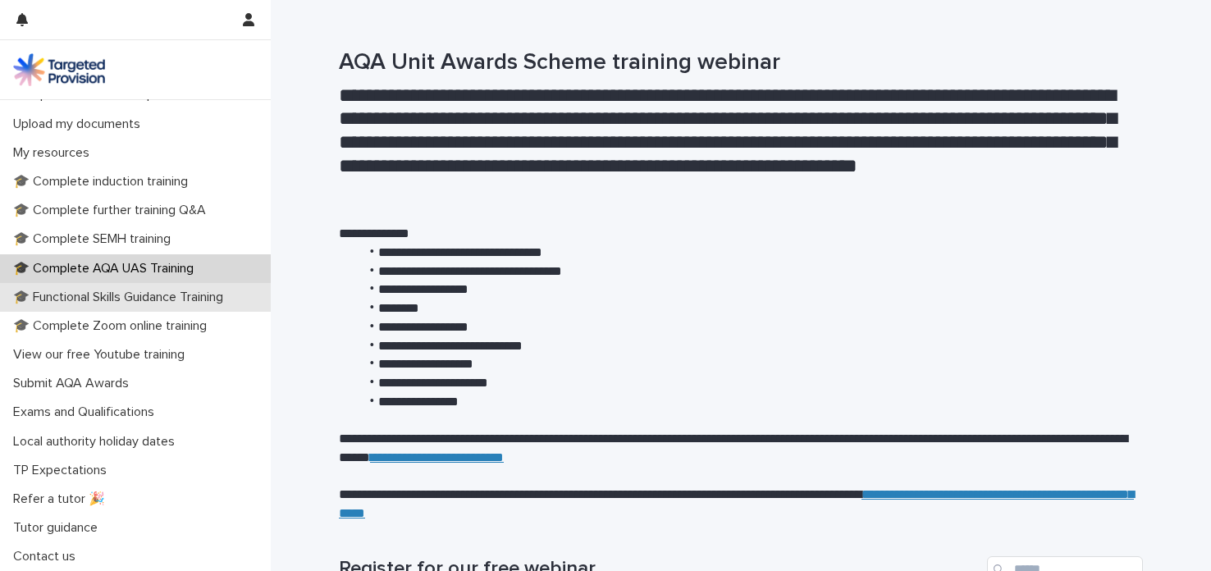
click at [127, 301] on p "🎓 Functional Skills Guidance Training" at bounding box center [122, 298] width 230 height 16
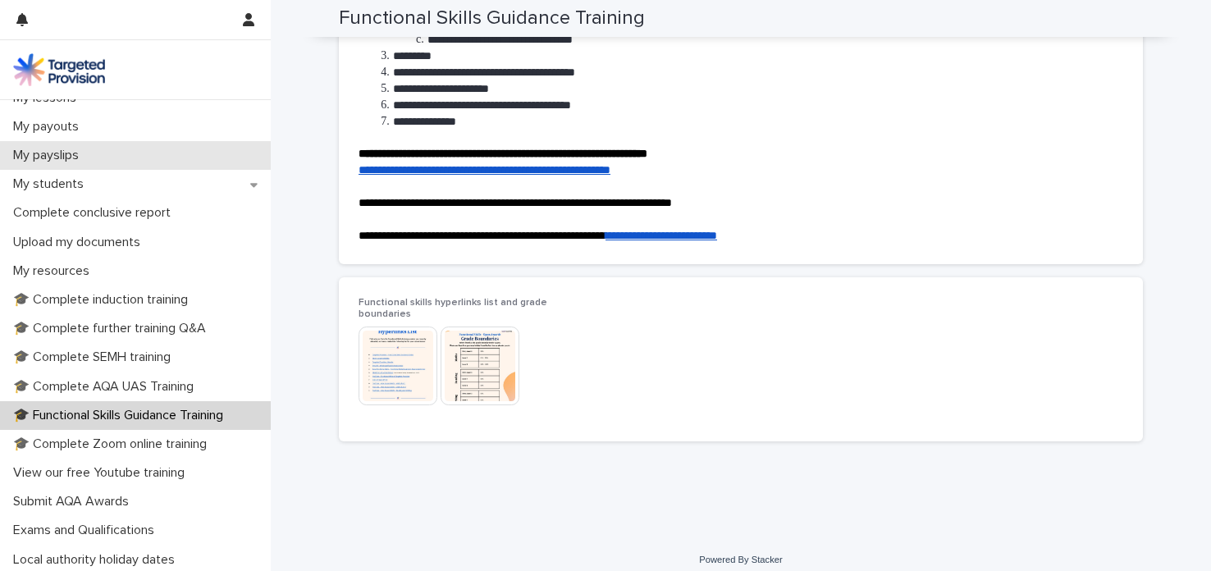
scroll to position [252, 0]
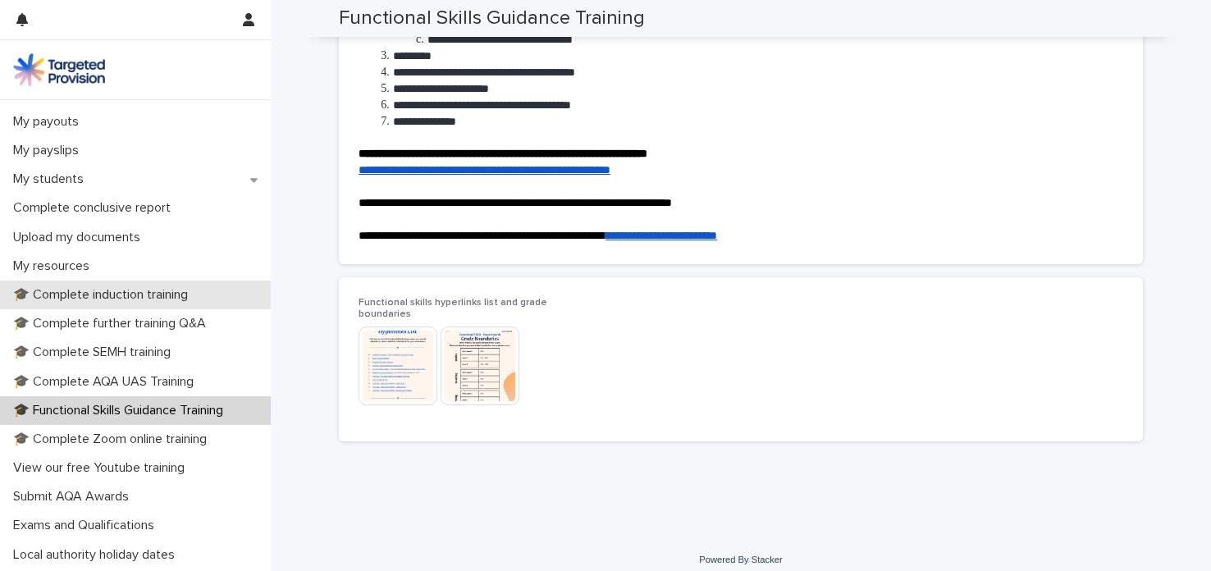
click at [151, 295] on p "🎓 Complete induction training" at bounding box center [104, 295] width 195 height 16
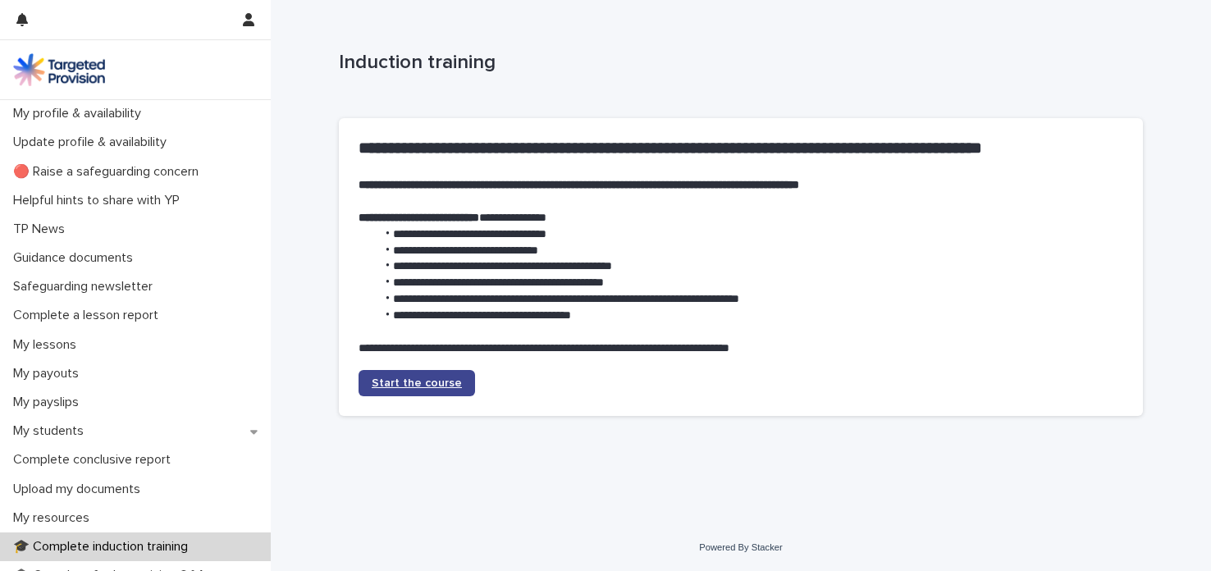
click at [439, 378] on span "Start the course" at bounding box center [417, 383] width 90 height 11
click at [52, 103] on div "My profile & availability" at bounding box center [135, 113] width 271 height 29
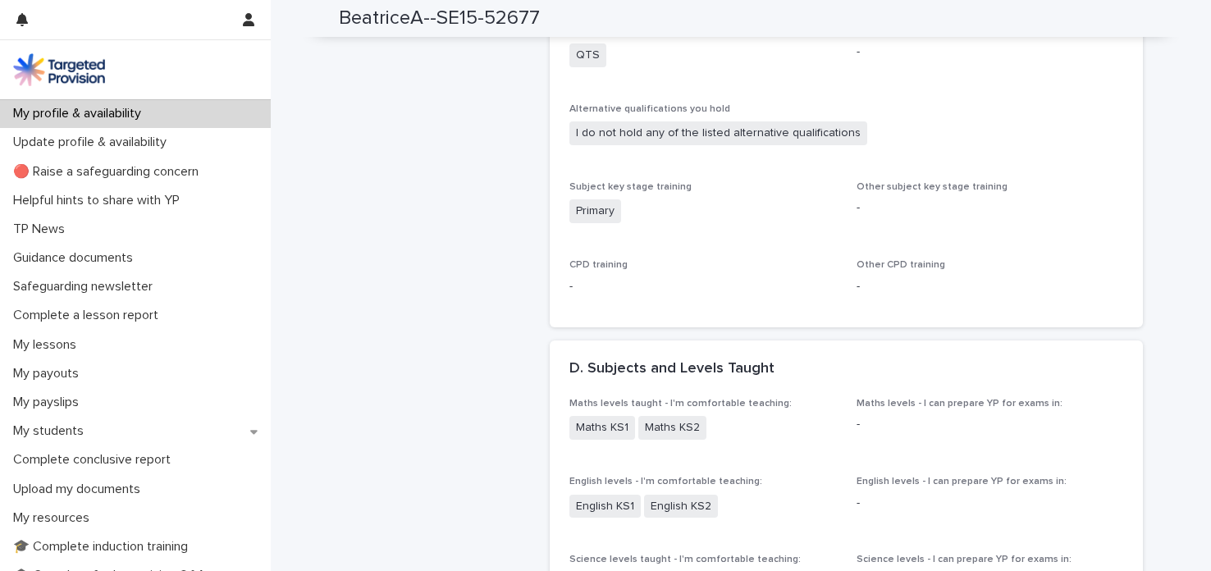
scroll to position [1393, 0]
